Goal: Information Seeking & Learning: Learn about a topic

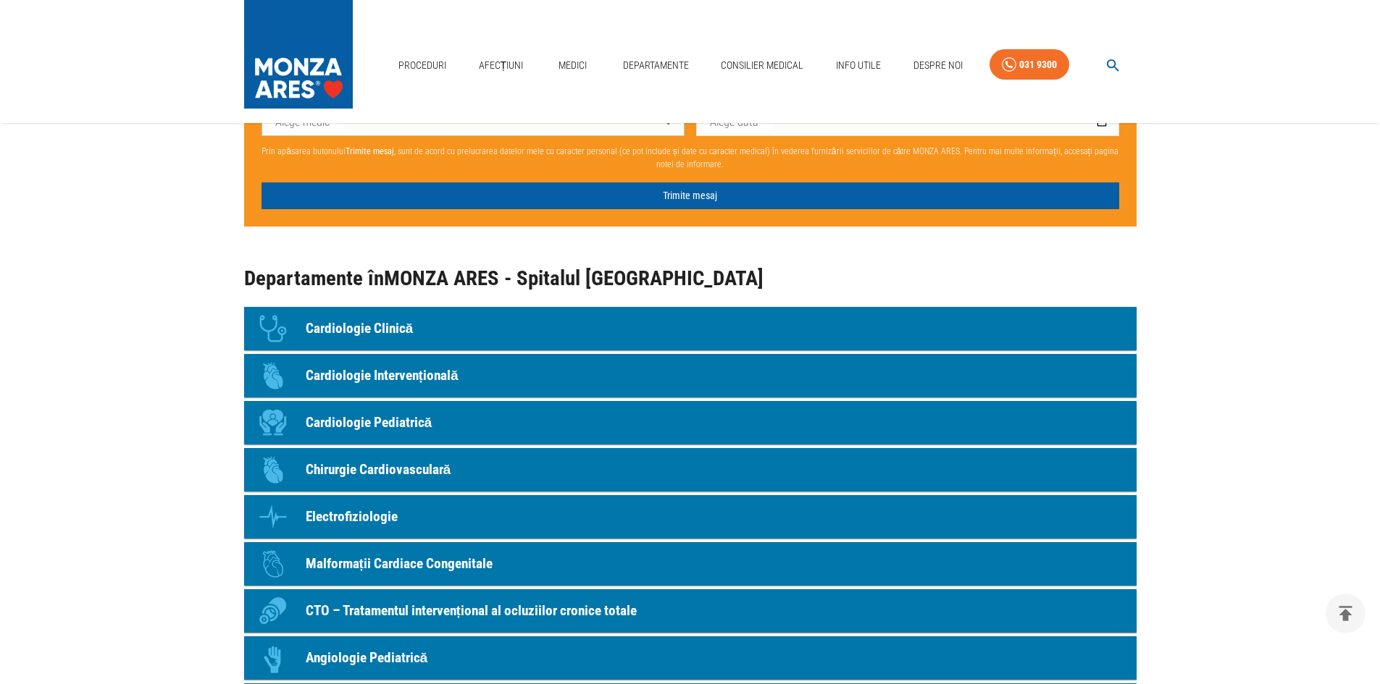
scroll to position [1303, 0]
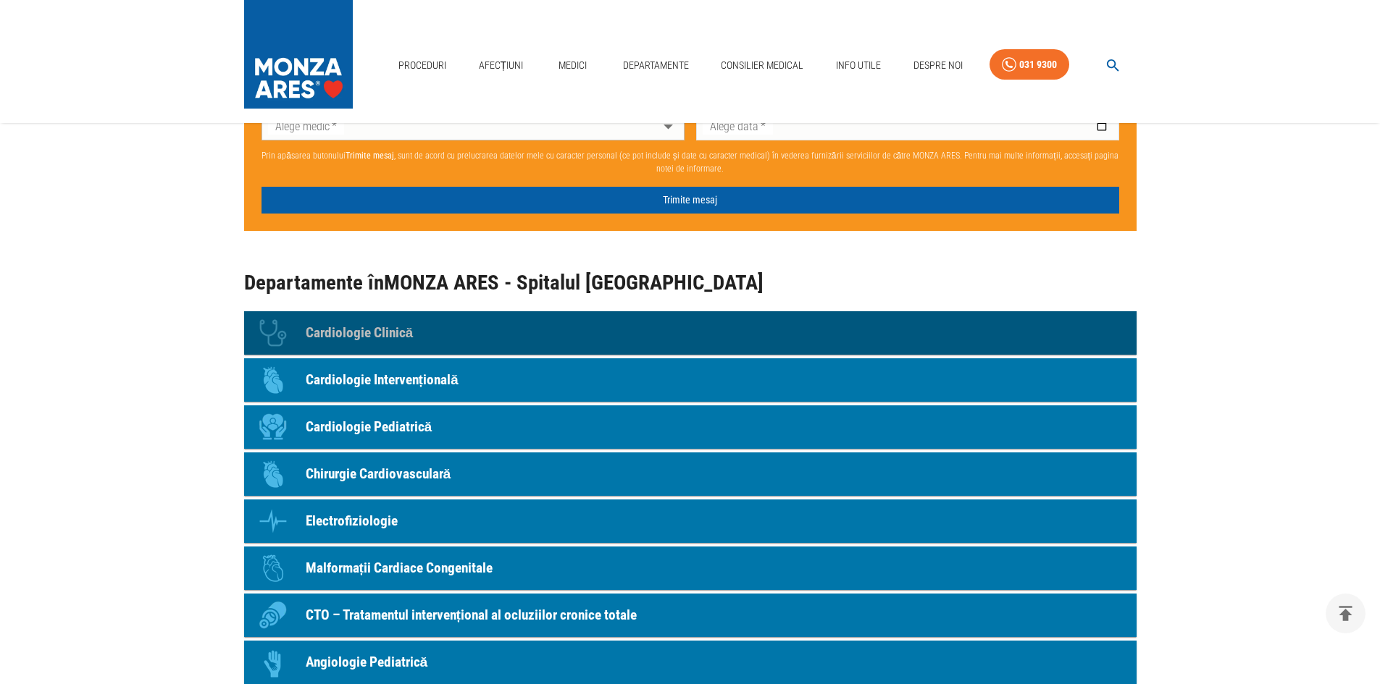
click at [421, 337] on link "Icon Cardiologie Clinică" at bounding box center [690, 332] width 892 height 43
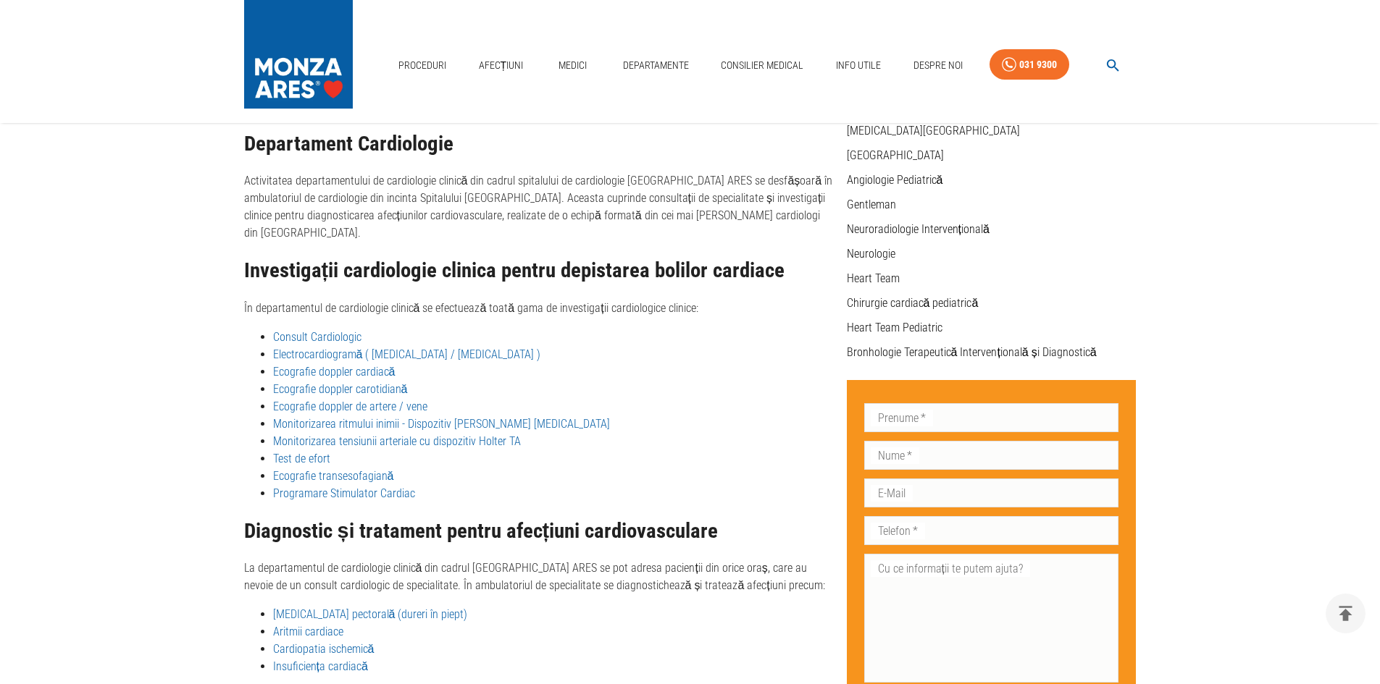
scroll to position [339, 0]
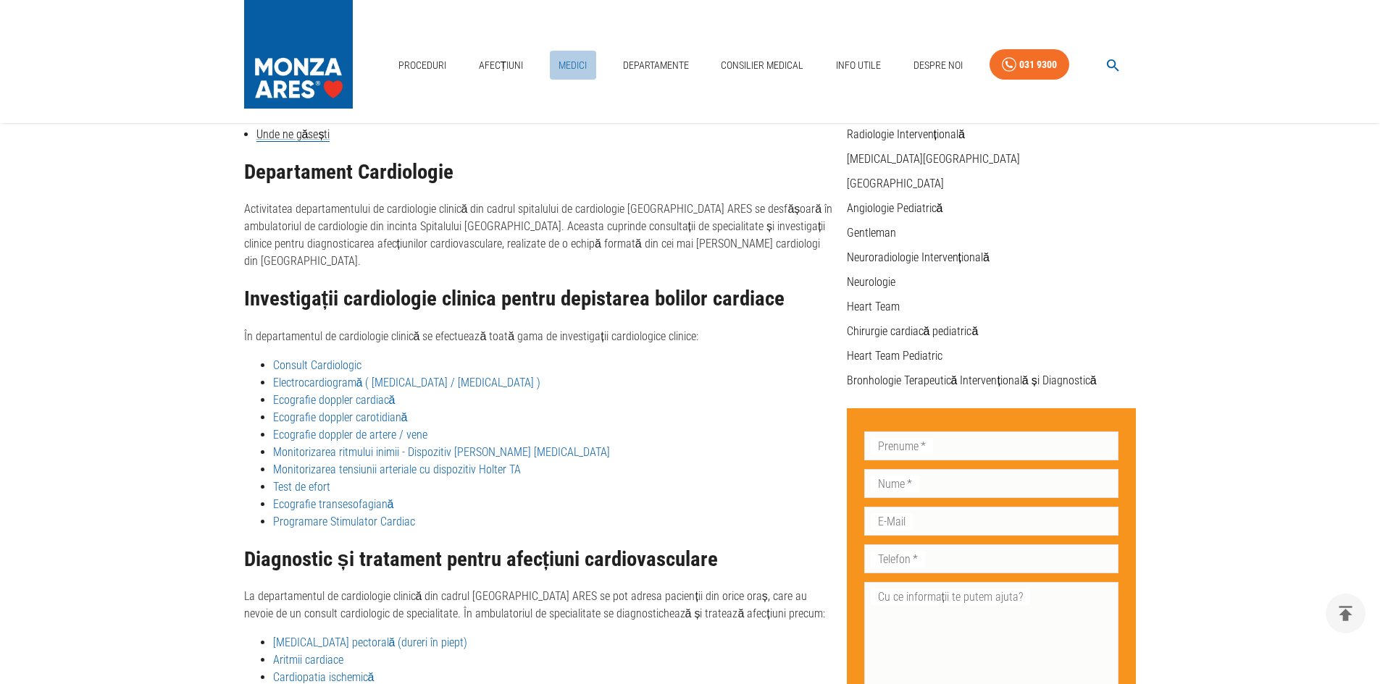
click at [571, 67] on link "Medici" at bounding box center [573, 66] width 46 height 30
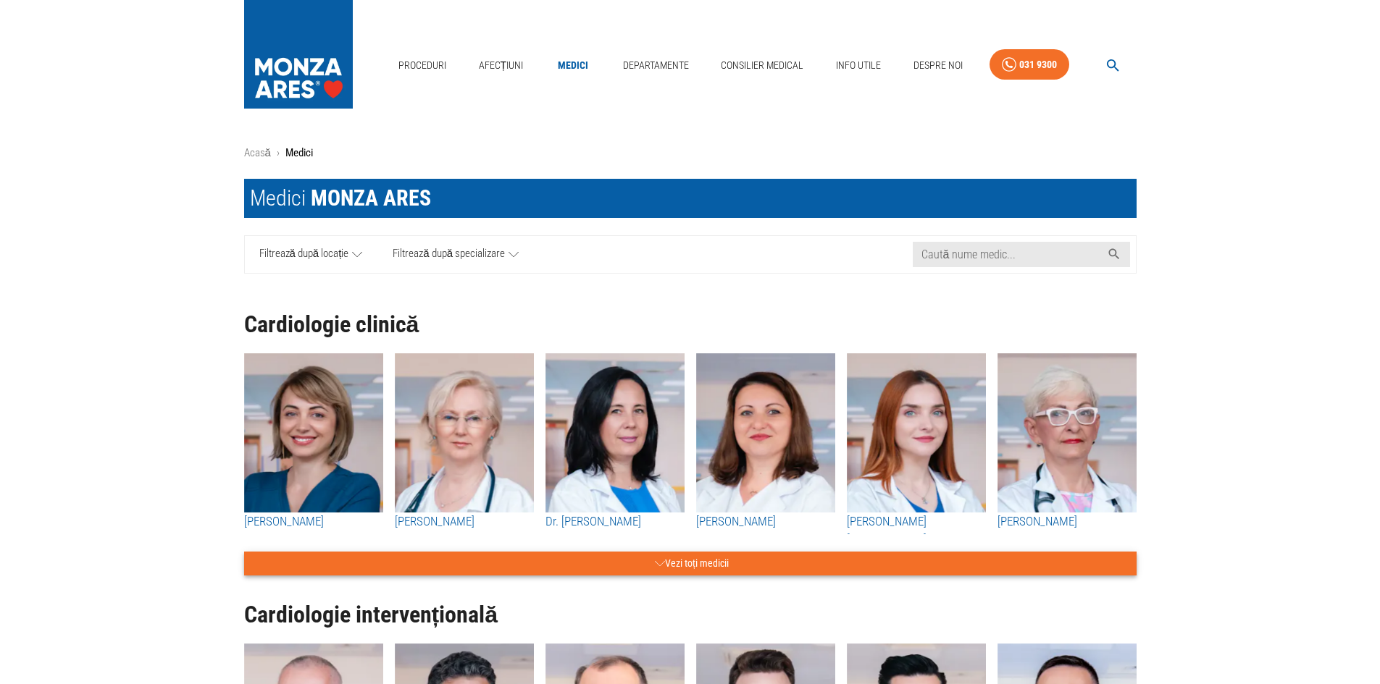
click at [598, 561] on button "Vezi toți medicii" at bounding box center [690, 564] width 892 height 24
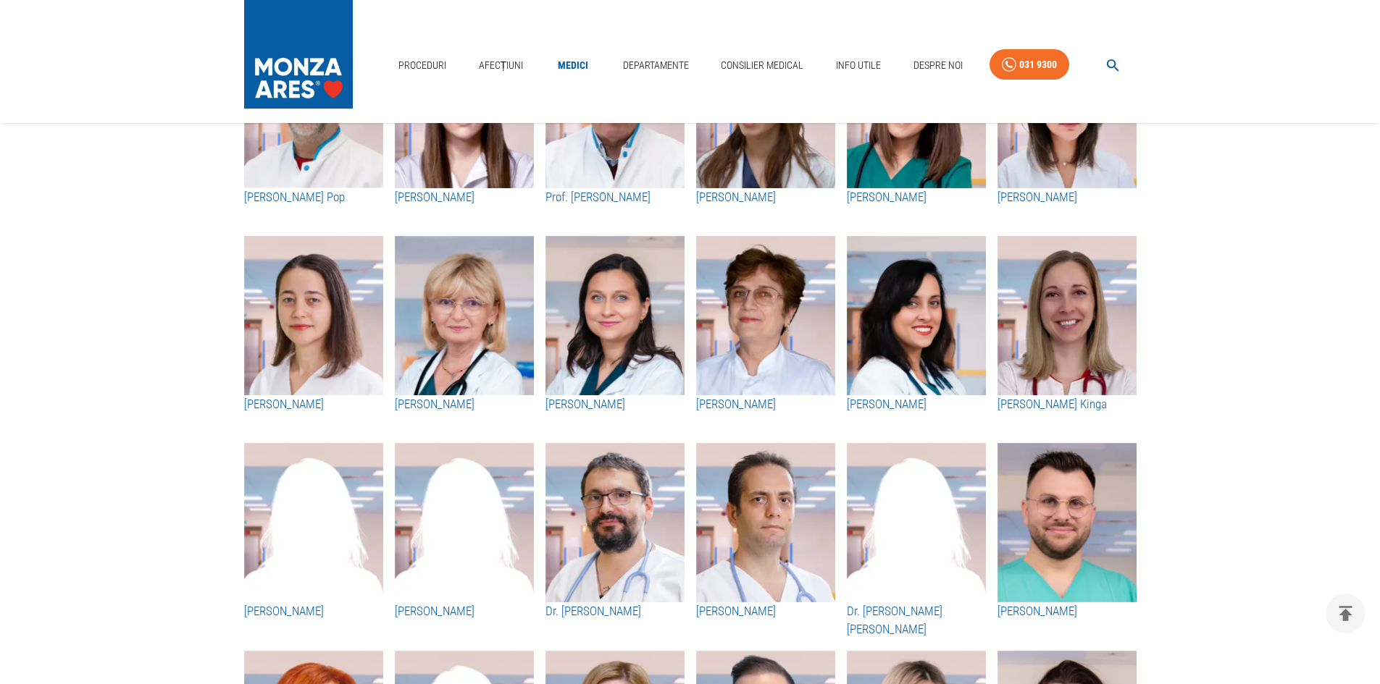
scroll to position [2028, 0]
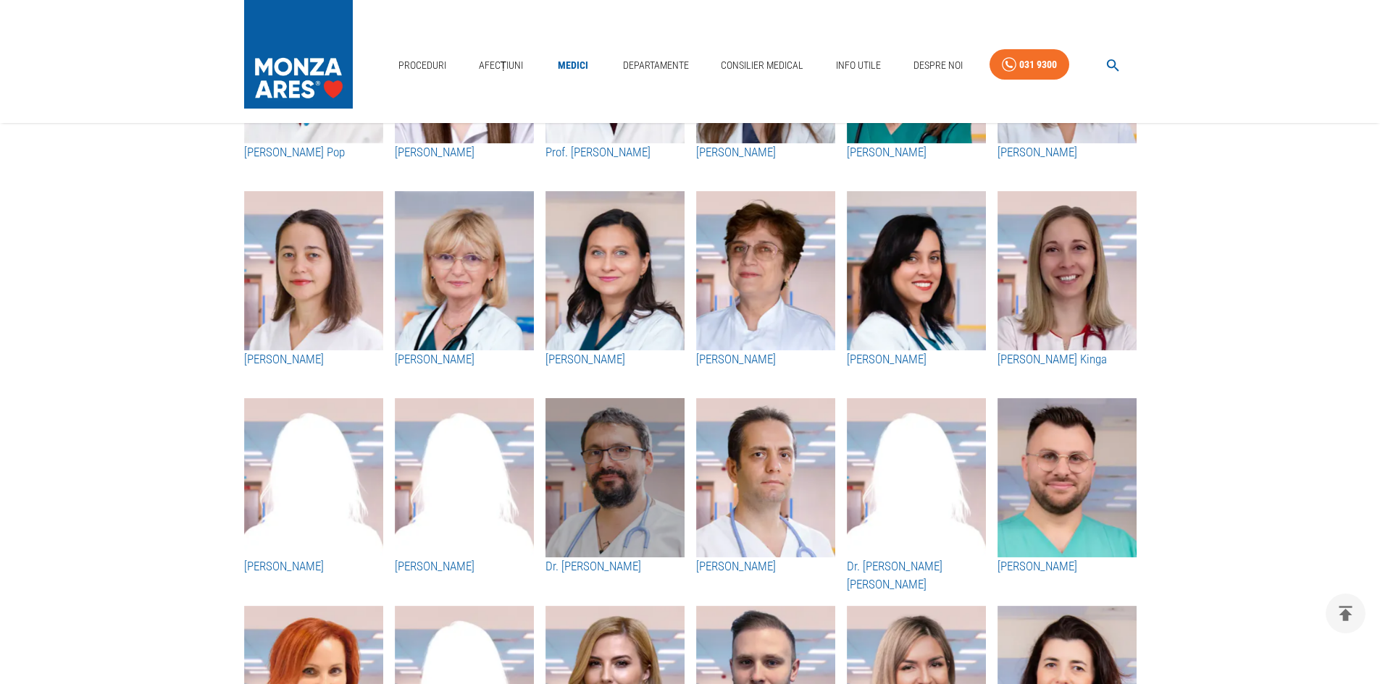
click at [637, 522] on img "button" at bounding box center [614, 477] width 139 height 159
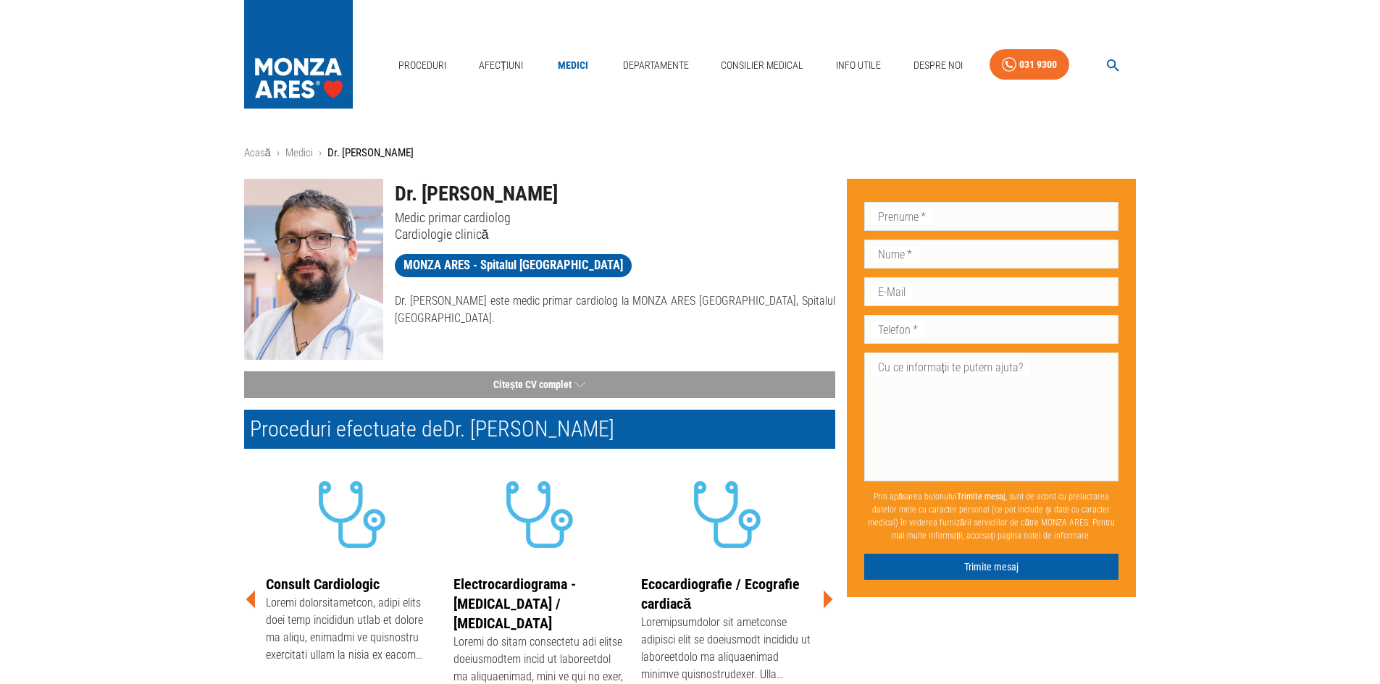
click at [291, 214] on img at bounding box center [313, 269] width 139 height 181
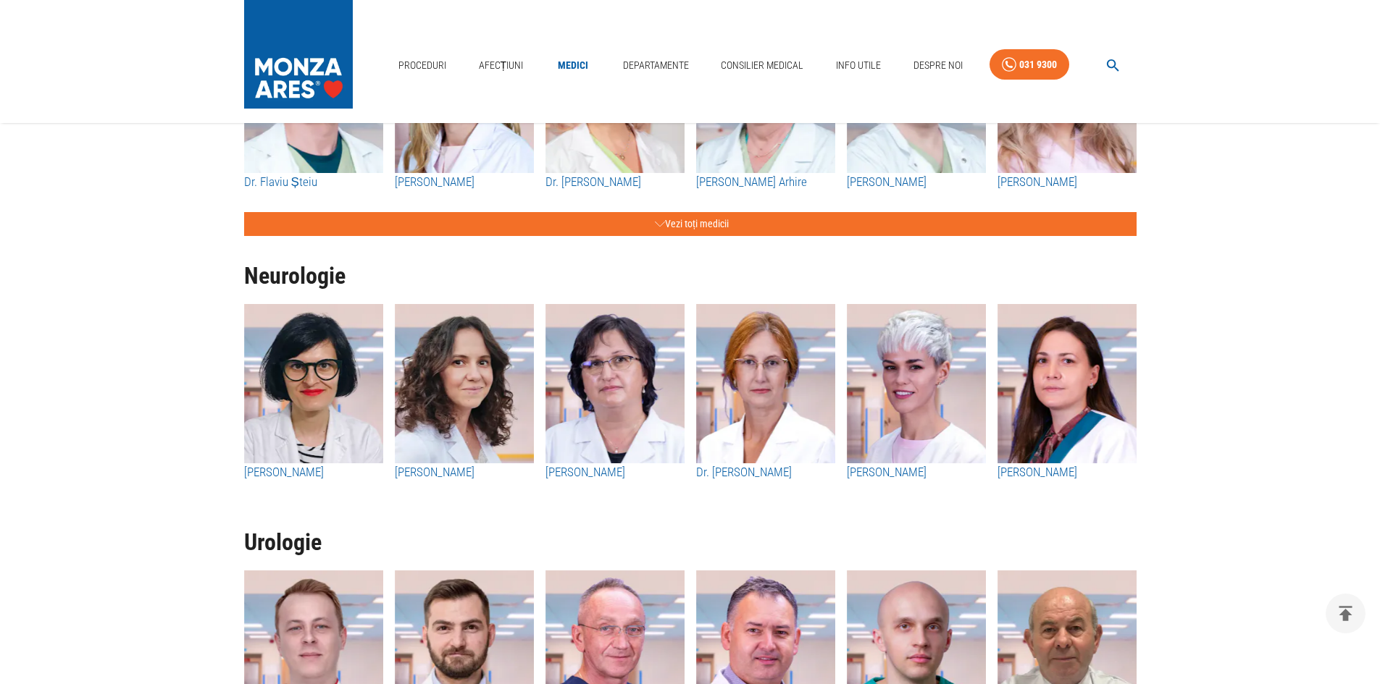
scroll to position [2824, 0]
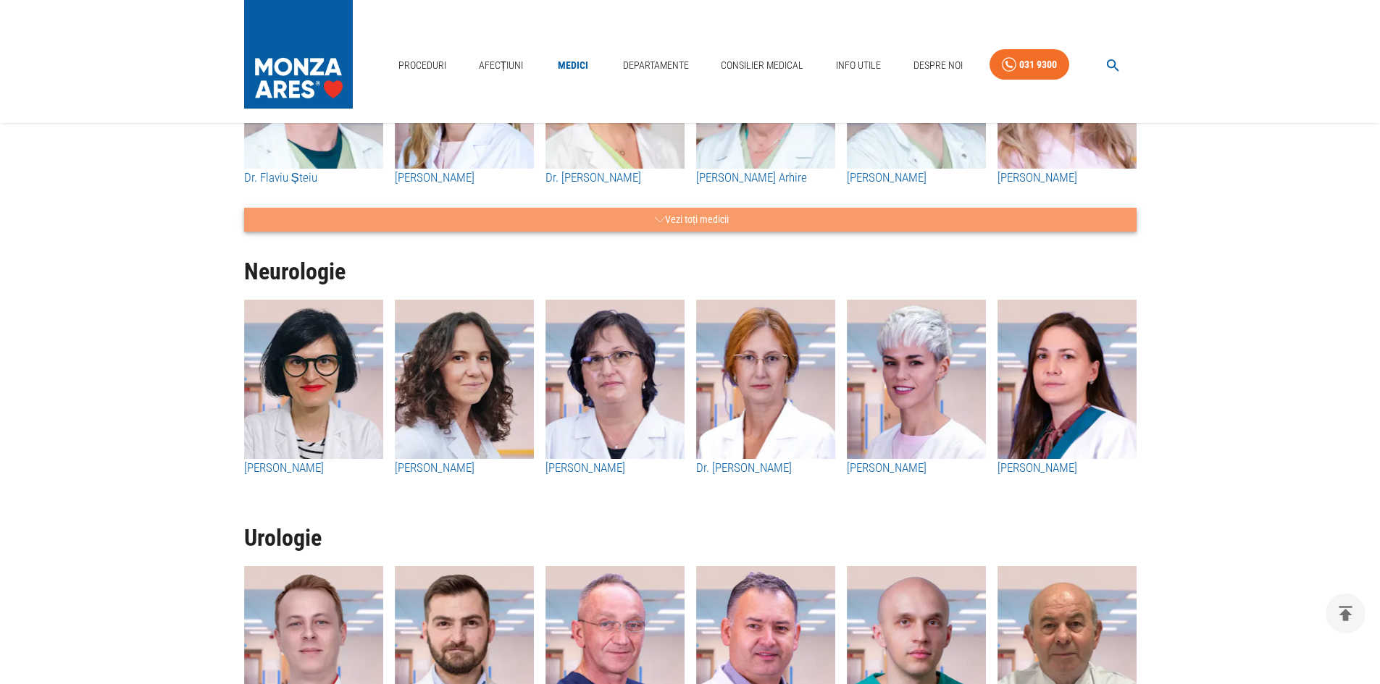
click at [695, 211] on button "Vezi toți medicii" at bounding box center [690, 220] width 892 height 24
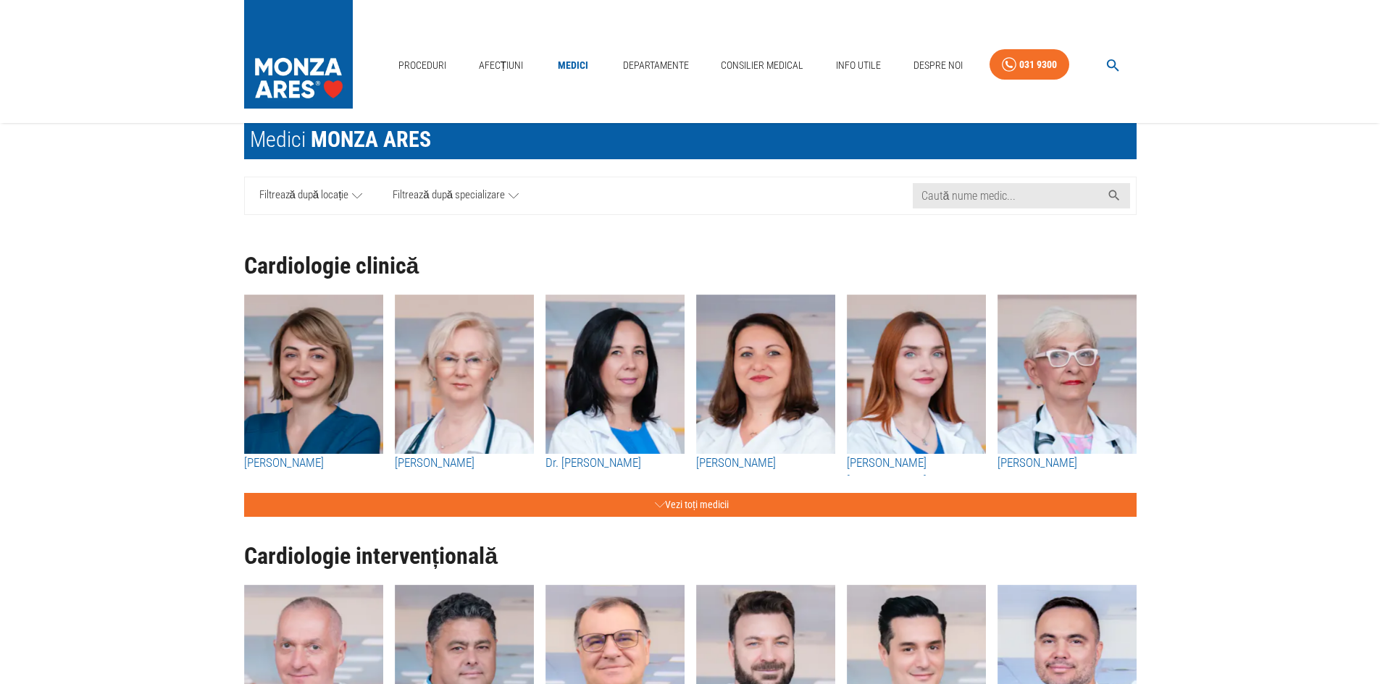
scroll to position [290, 0]
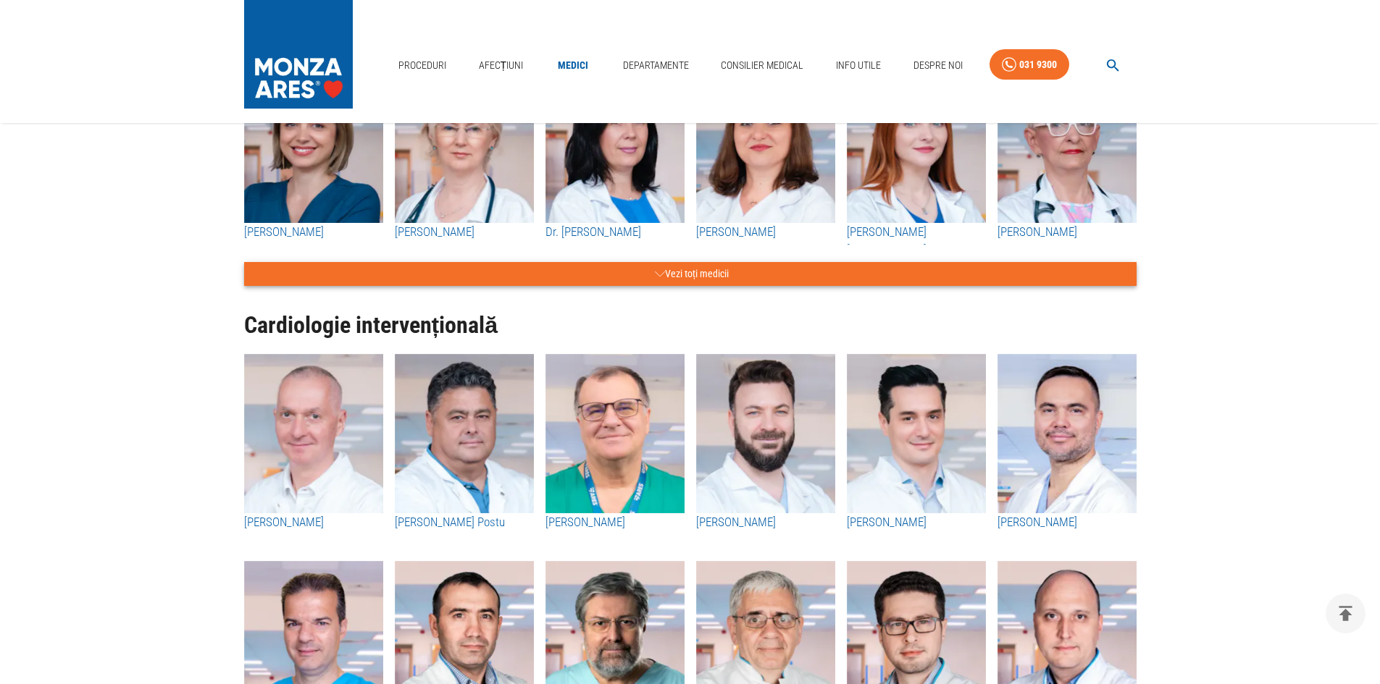
click at [626, 264] on button "Vezi toți medicii" at bounding box center [690, 274] width 892 height 24
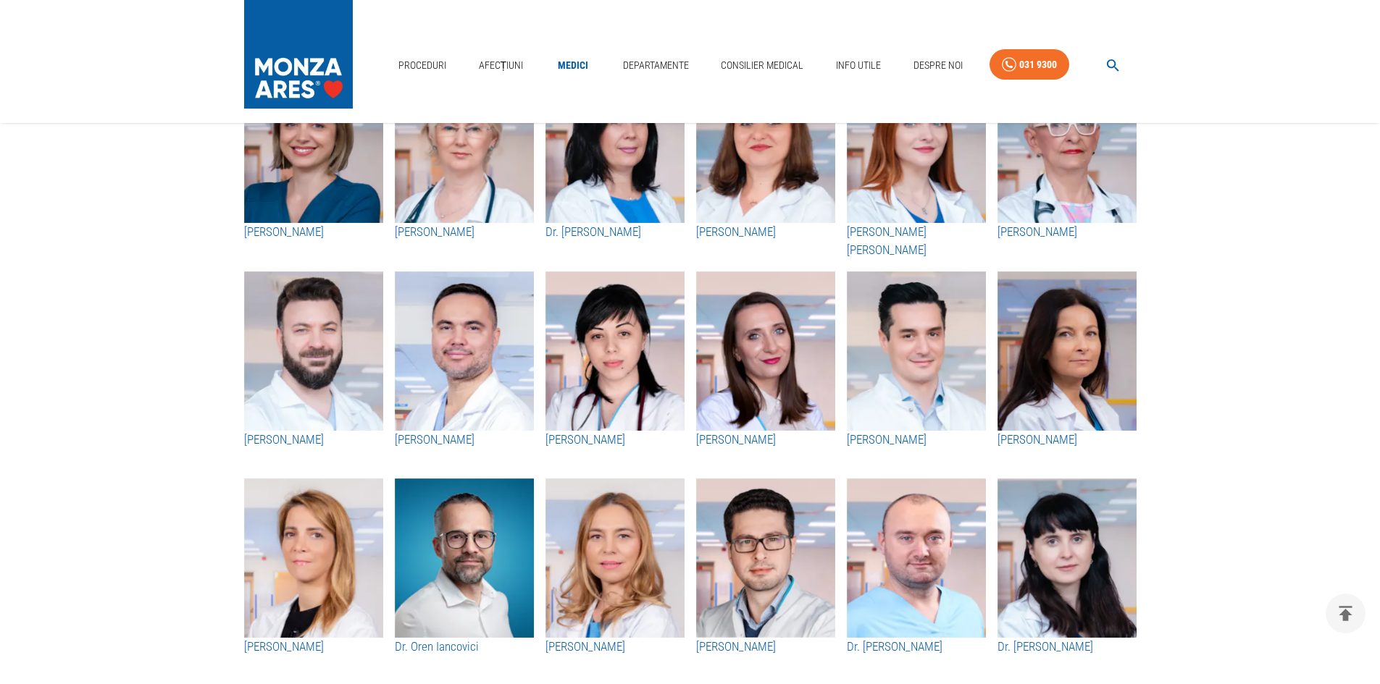
click at [360, 178] on img "button" at bounding box center [313, 143] width 139 height 159
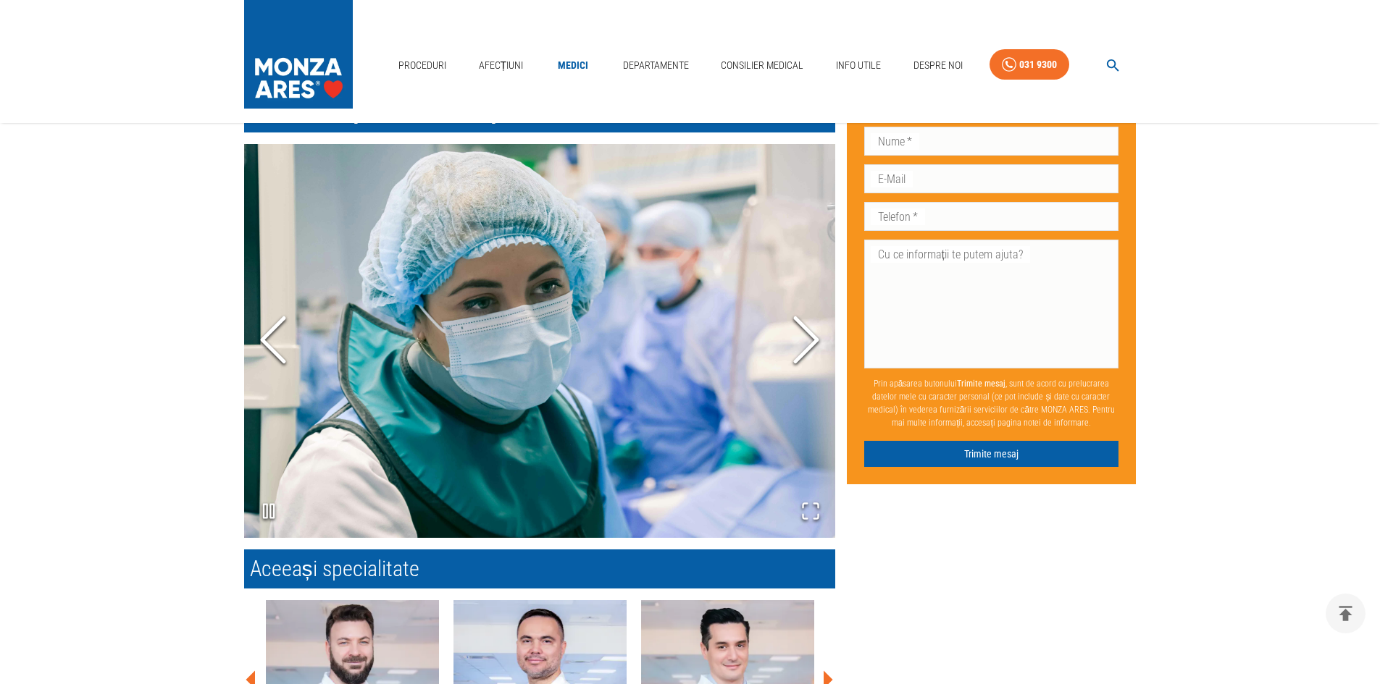
scroll to position [941, 0]
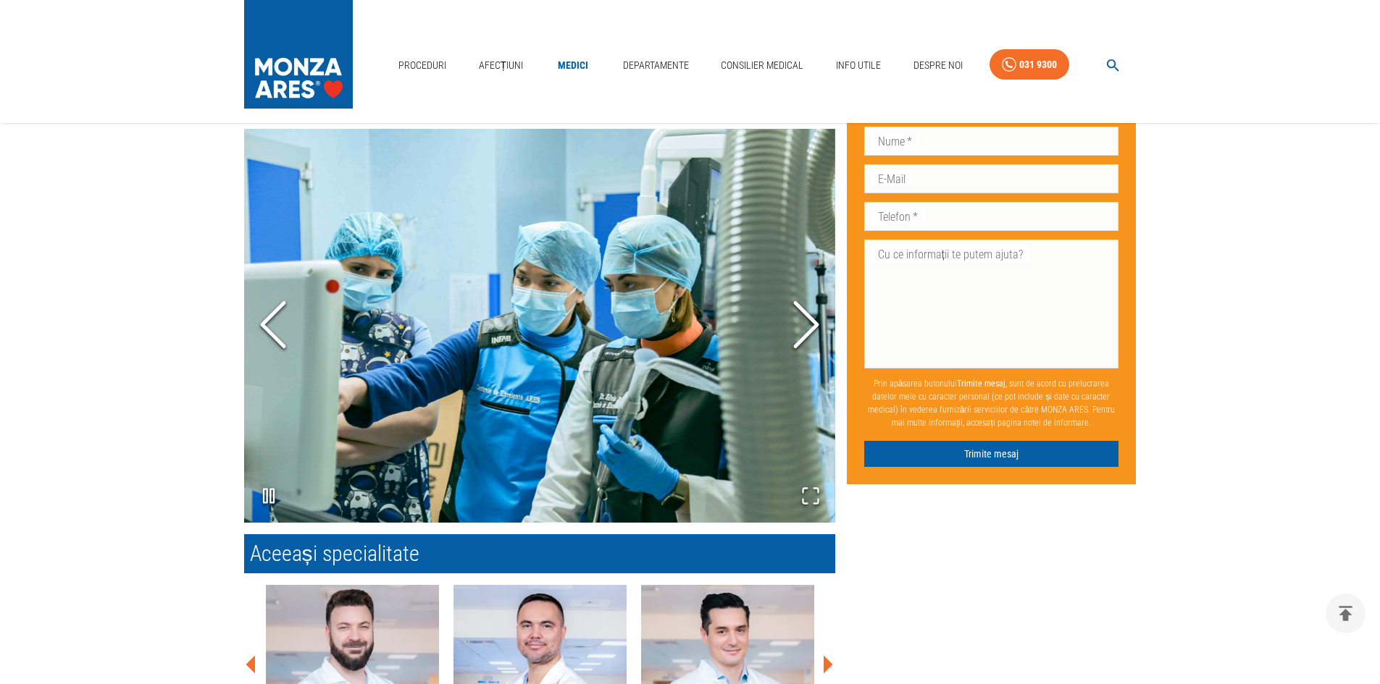
click at [253, 318] on icon "Previous Slide" at bounding box center [272, 325] width 43 height 87
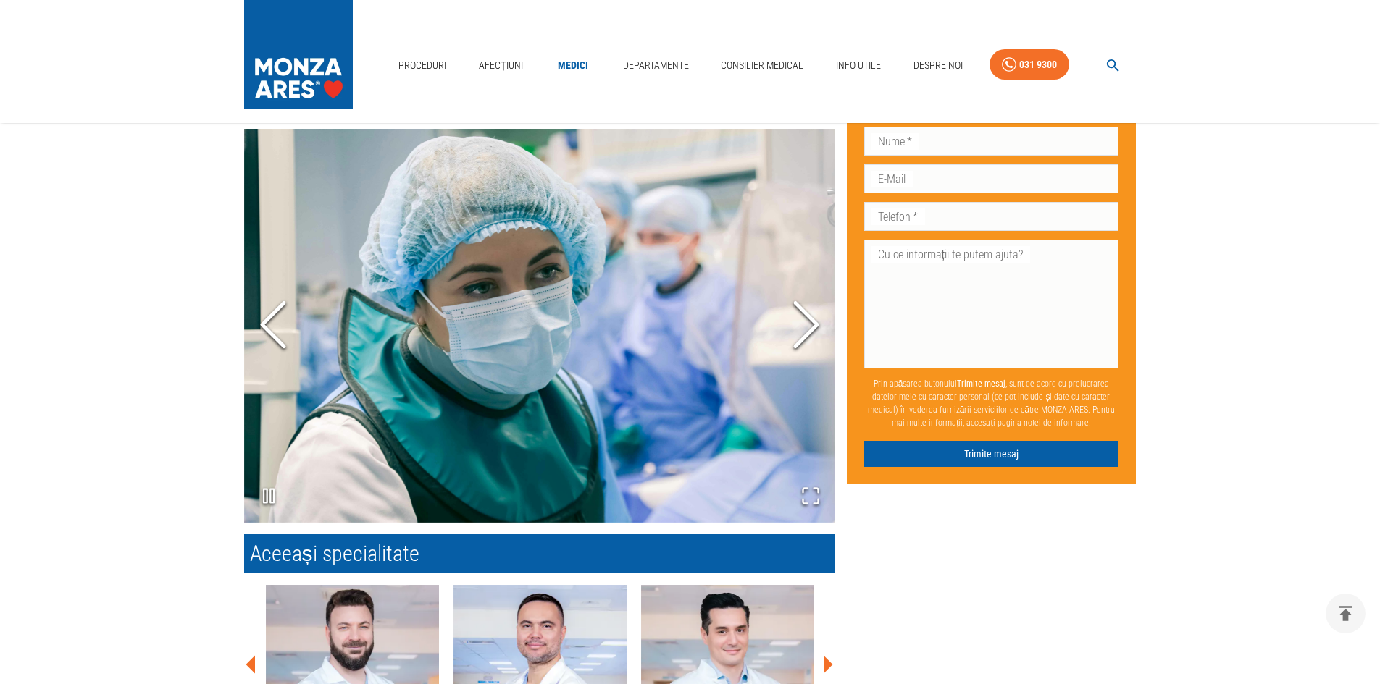
click at [815, 325] on icon "Next Slide" at bounding box center [805, 325] width 43 height 87
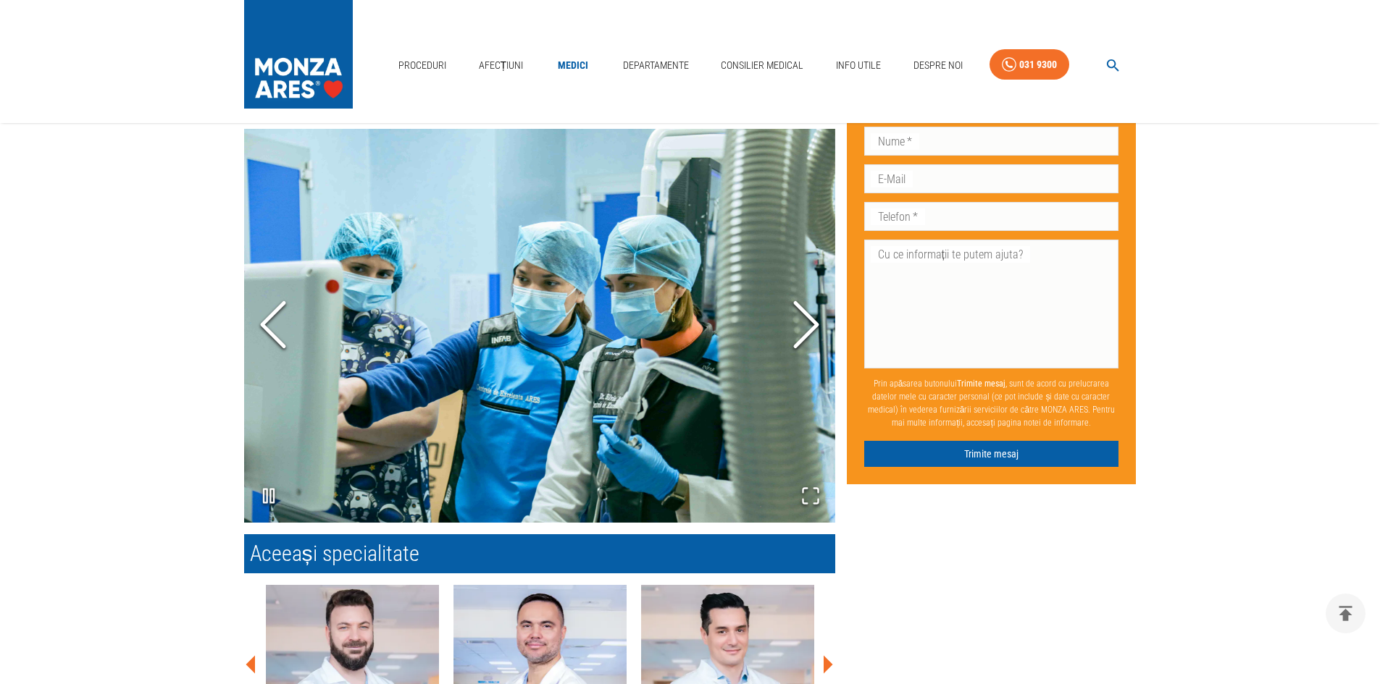
click at [815, 325] on icon "Next Slide" at bounding box center [805, 325] width 43 height 87
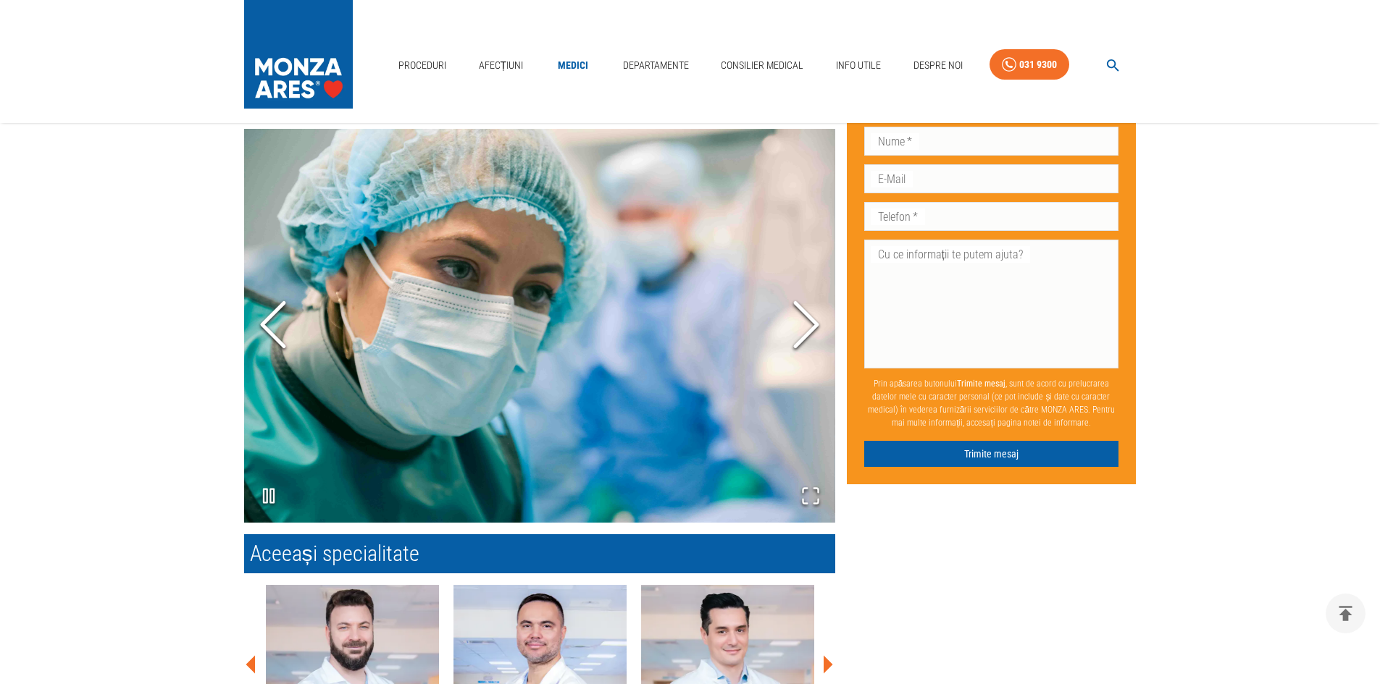
click at [815, 325] on icon "Next Slide" at bounding box center [805, 325] width 43 height 87
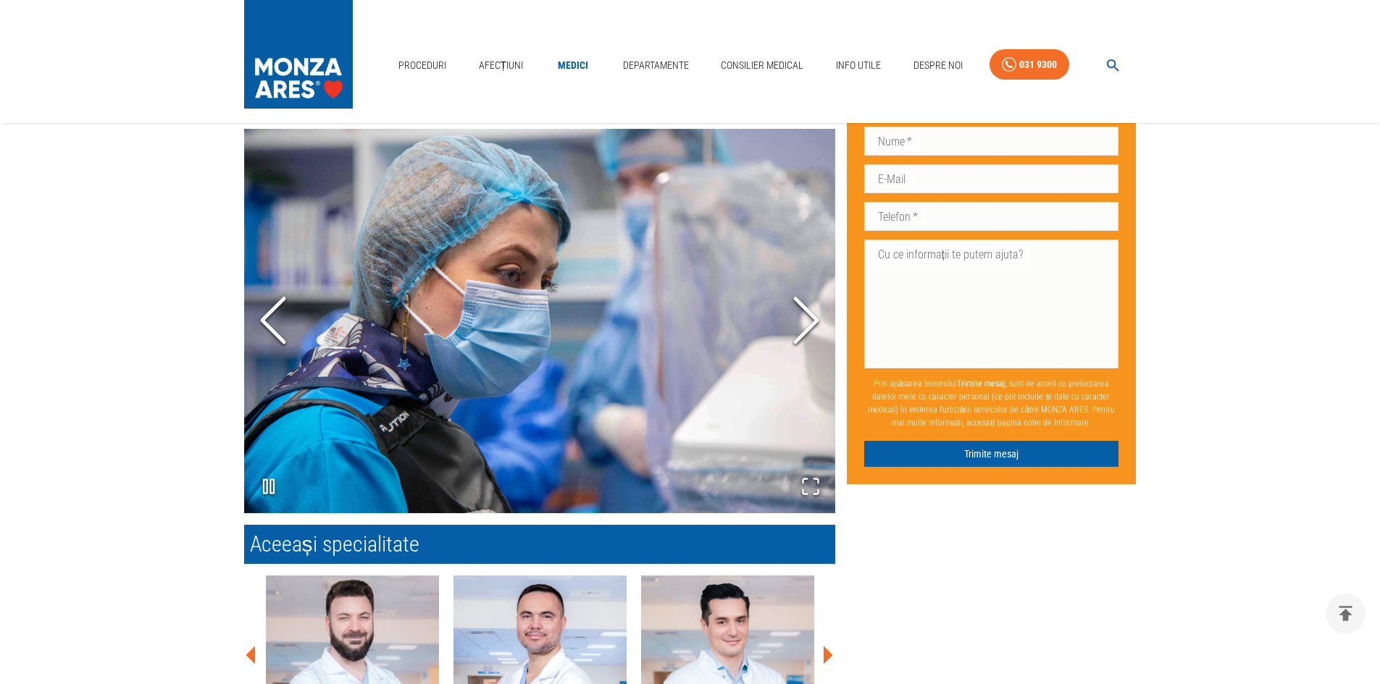
click at [815, 325] on icon "Next Slide" at bounding box center [805, 320] width 43 height 87
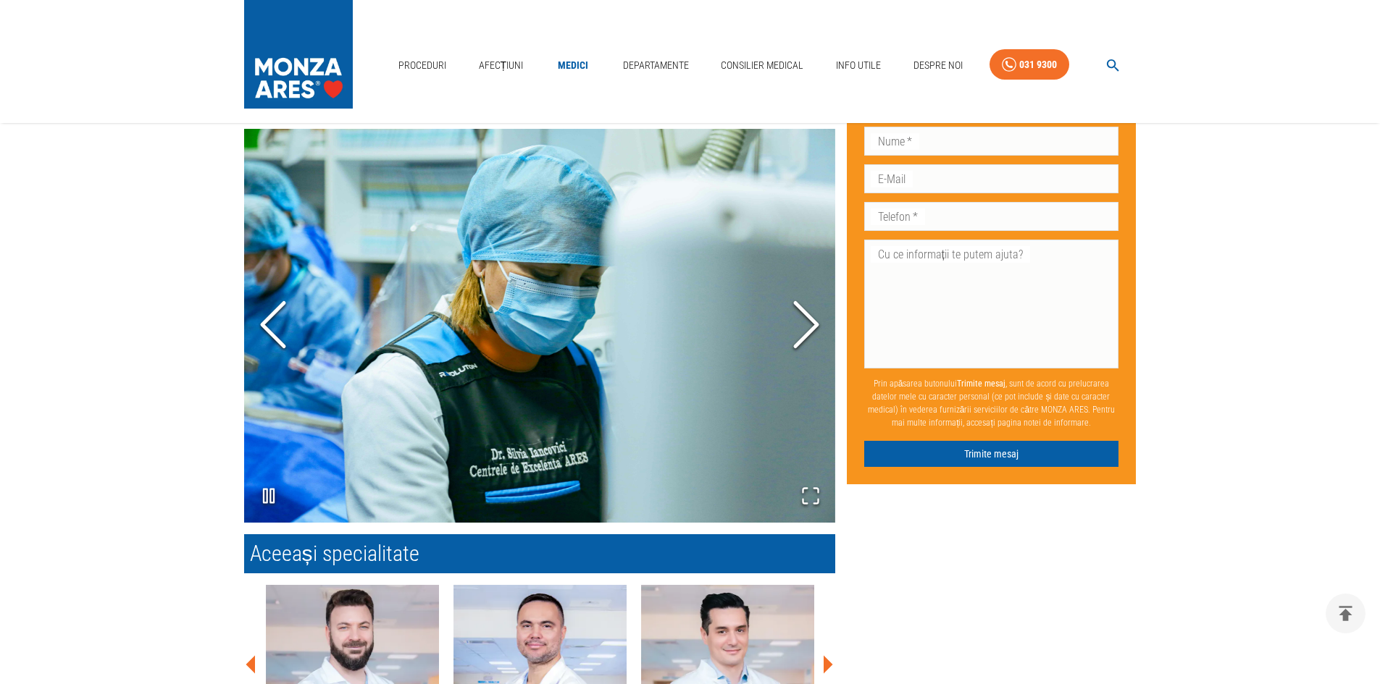
click at [815, 325] on icon "Next Slide" at bounding box center [805, 325] width 43 height 87
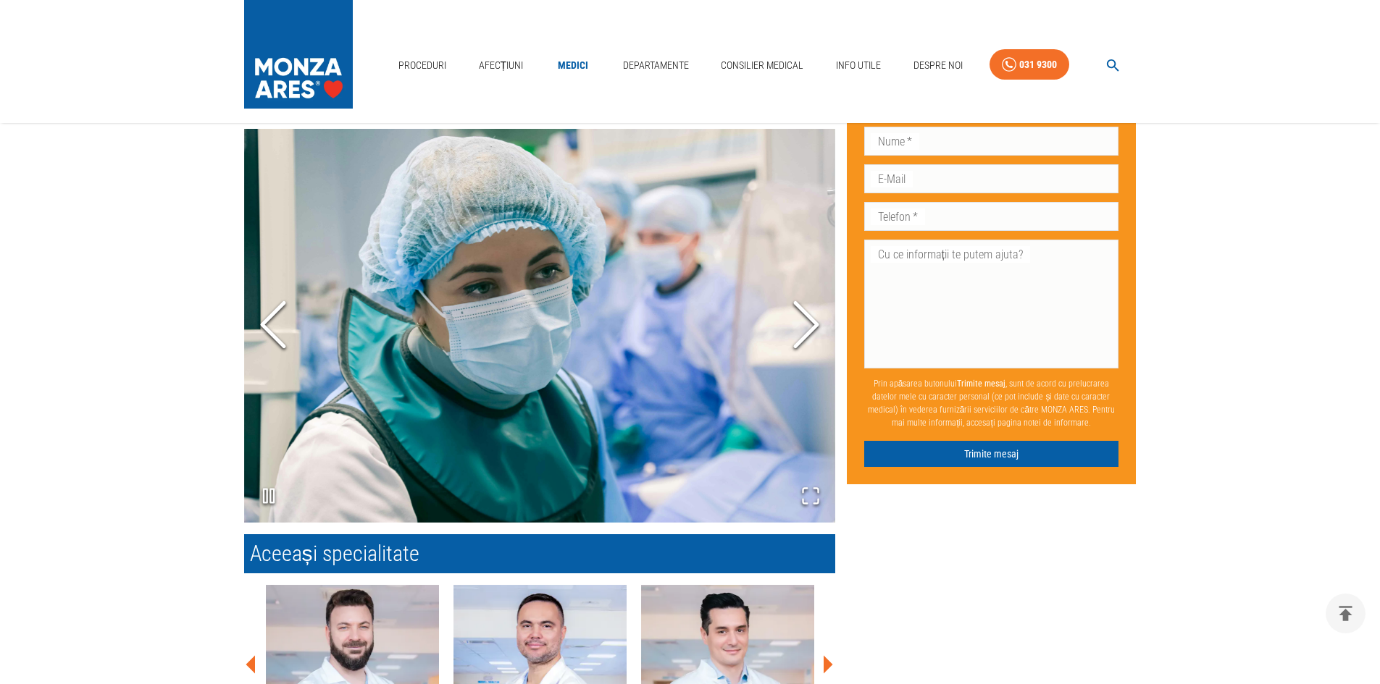
click at [815, 325] on icon "Next Slide" at bounding box center [805, 325] width 43 height 87
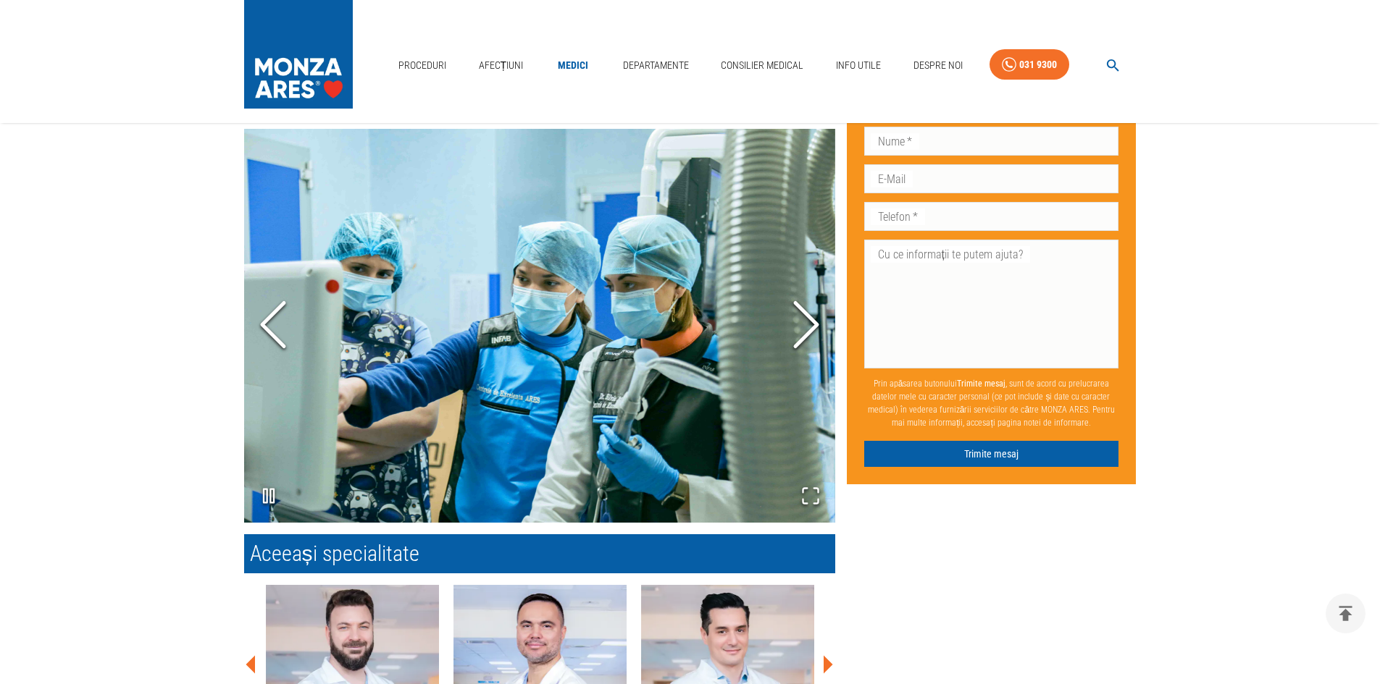
drag, startPoint x: 944, startPoint y: 595, endPoint x: 936, endPoint y: 592, distance: 8.3
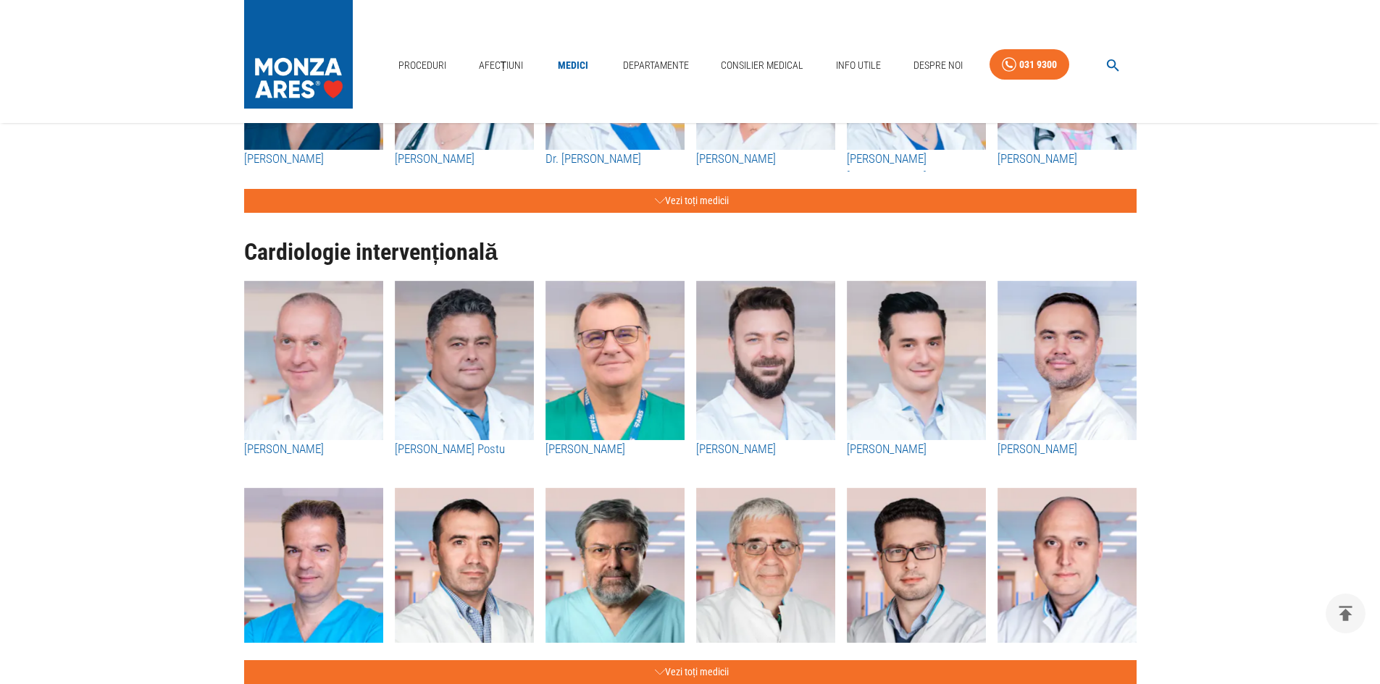
scroll to position [362, 0]
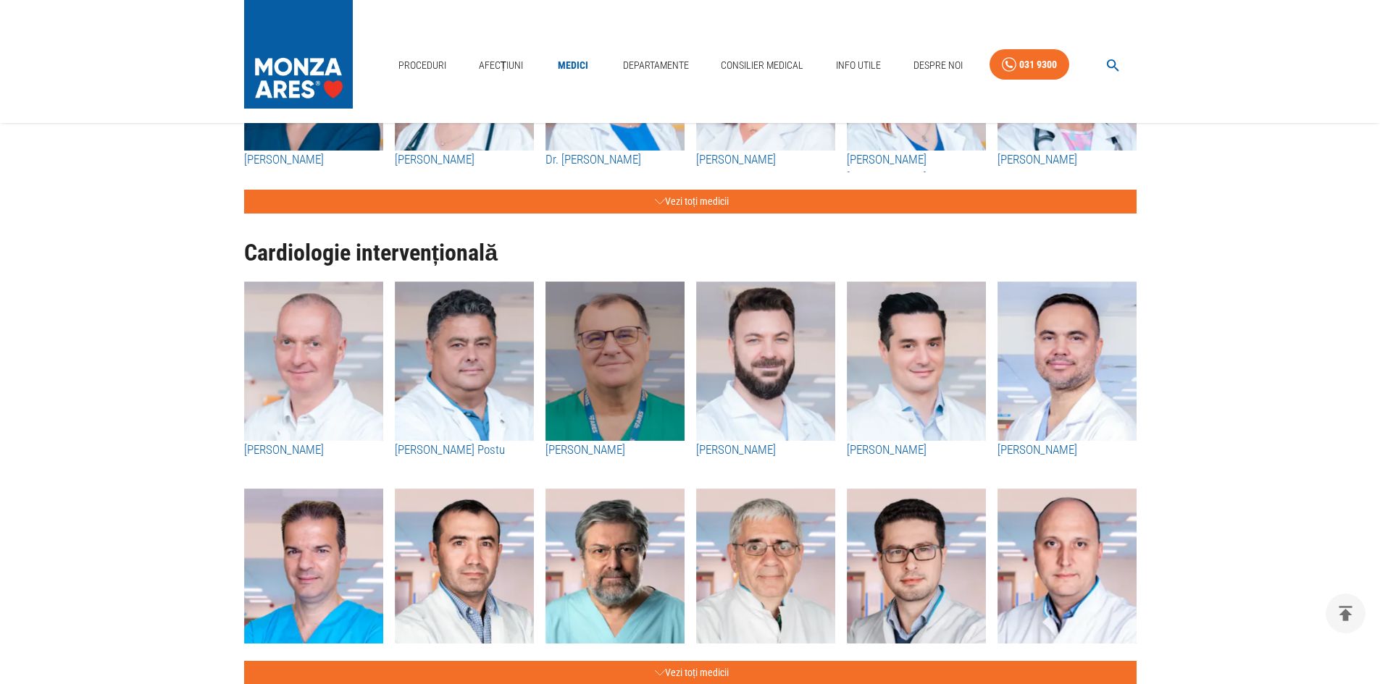
click at [635, 374] on img "button" at bounding box center [614, 361] width 139 height 159
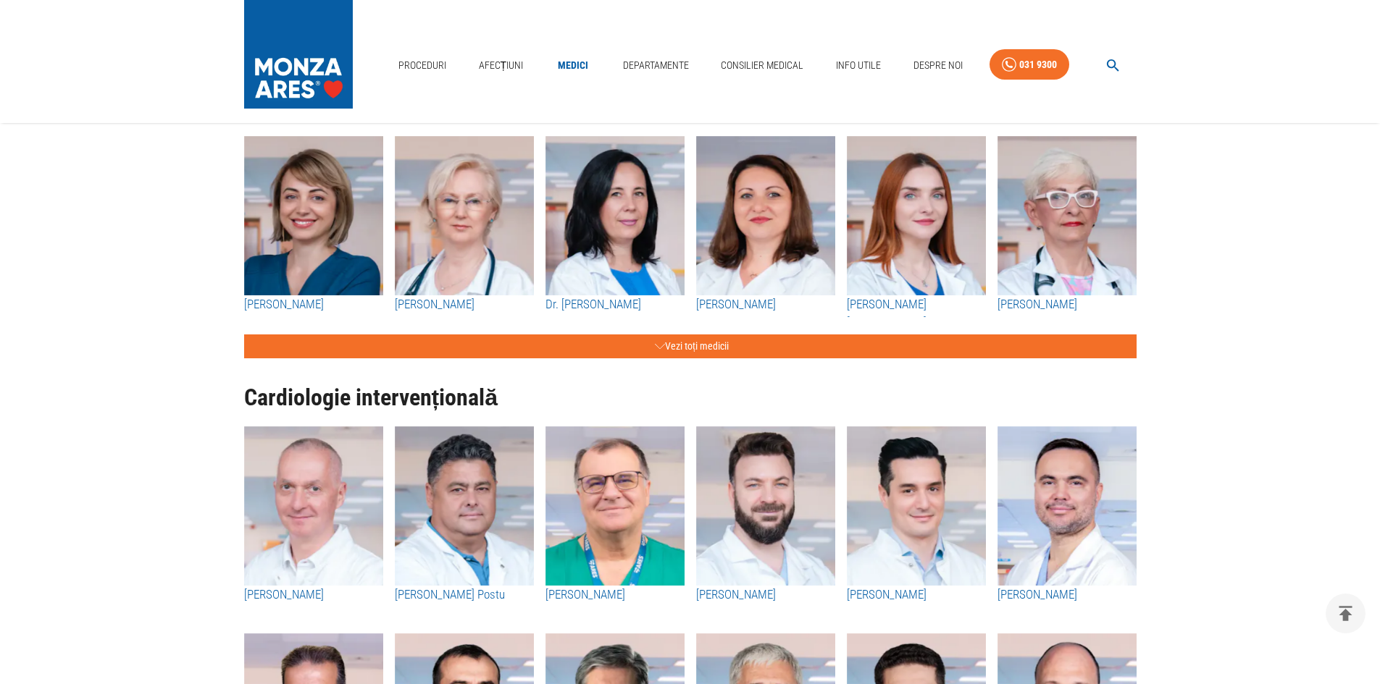
scroll to position [507, 0]
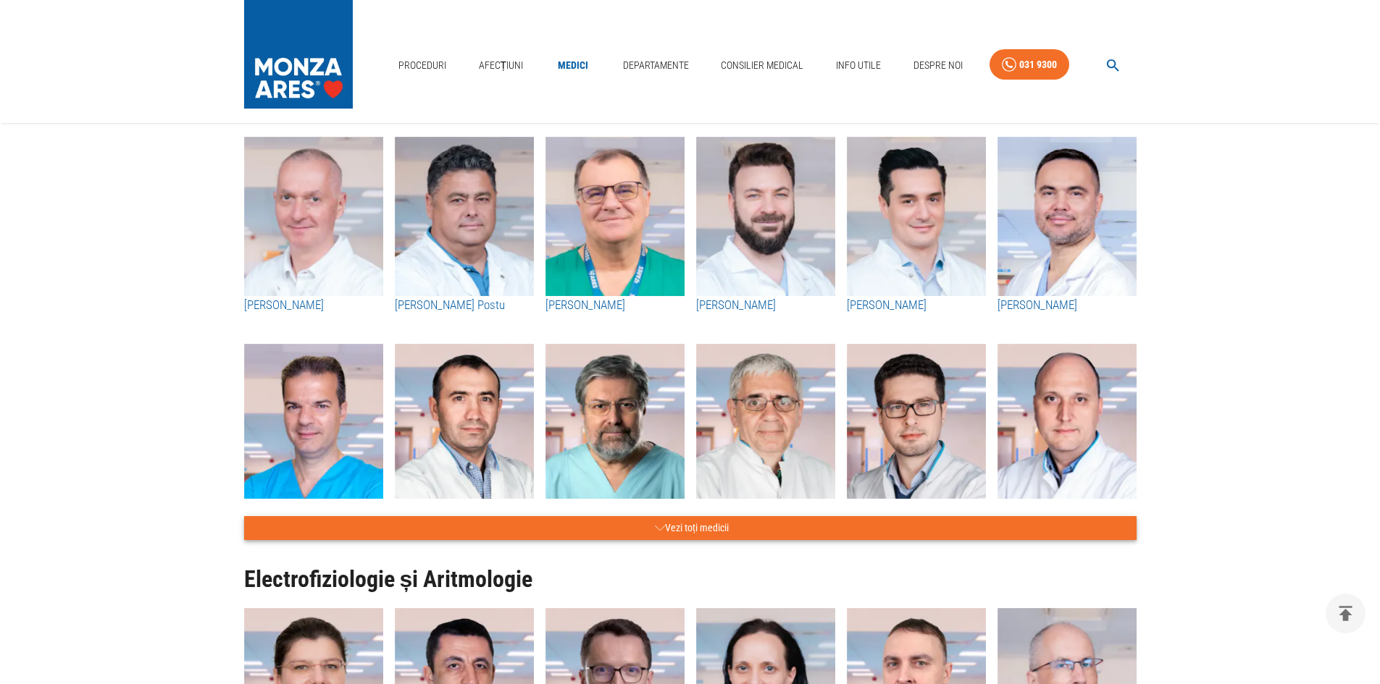
click at [674, 530] on button "Vezi toți medicii" at bounding box center [690, 528] width 892 height 24
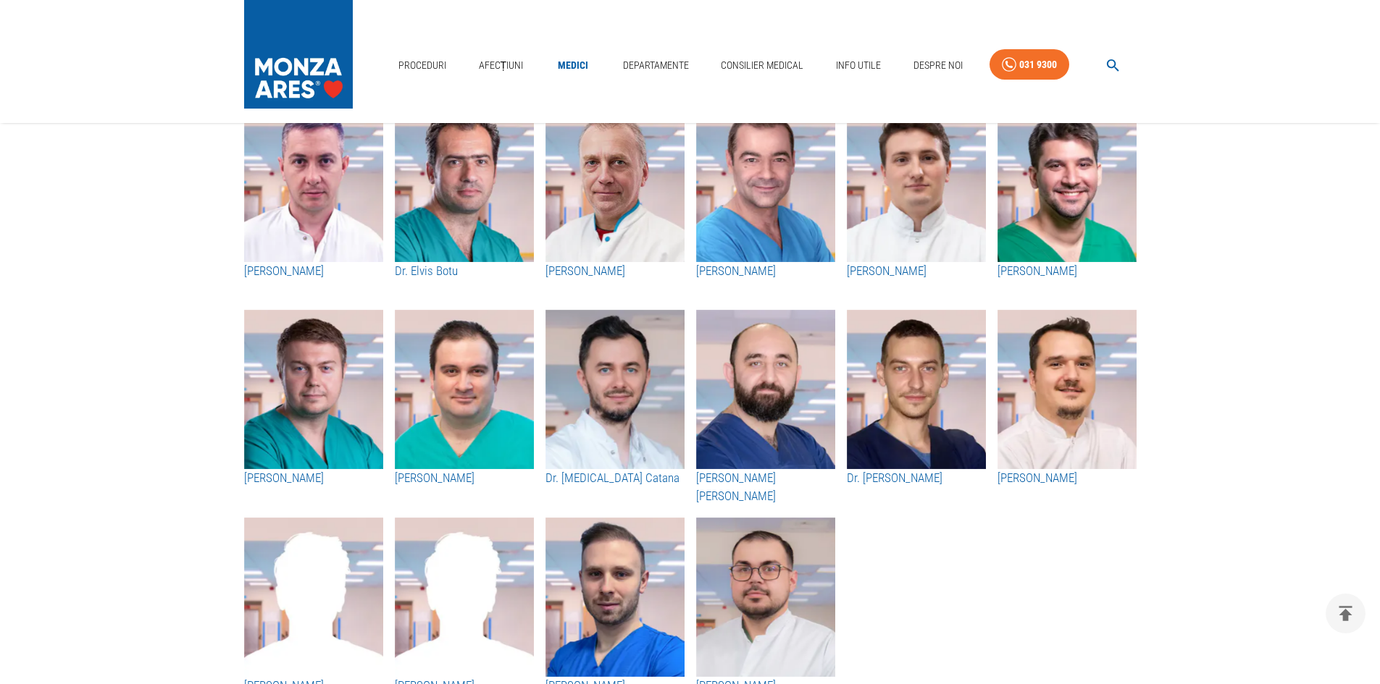
scroll to position [1376, 0]
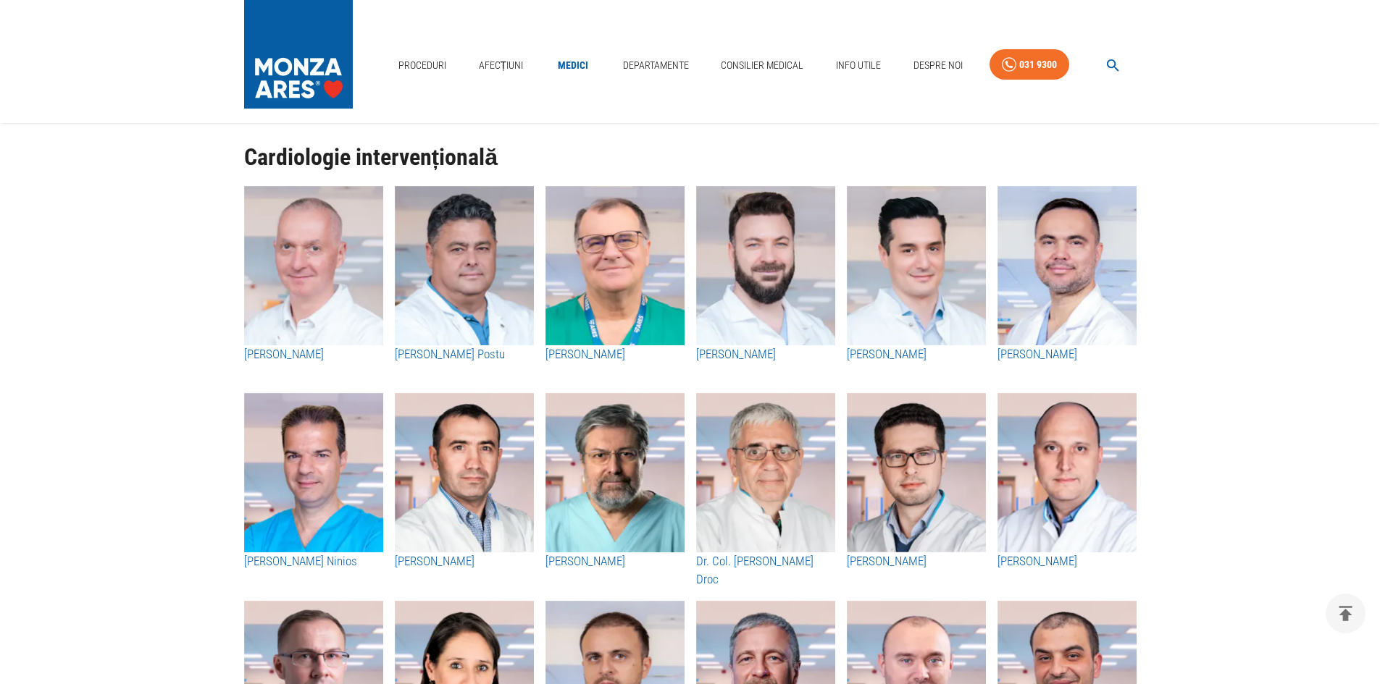
scroll to position [362, 0]
